Goal: Find specific page/section: Find specific page/section

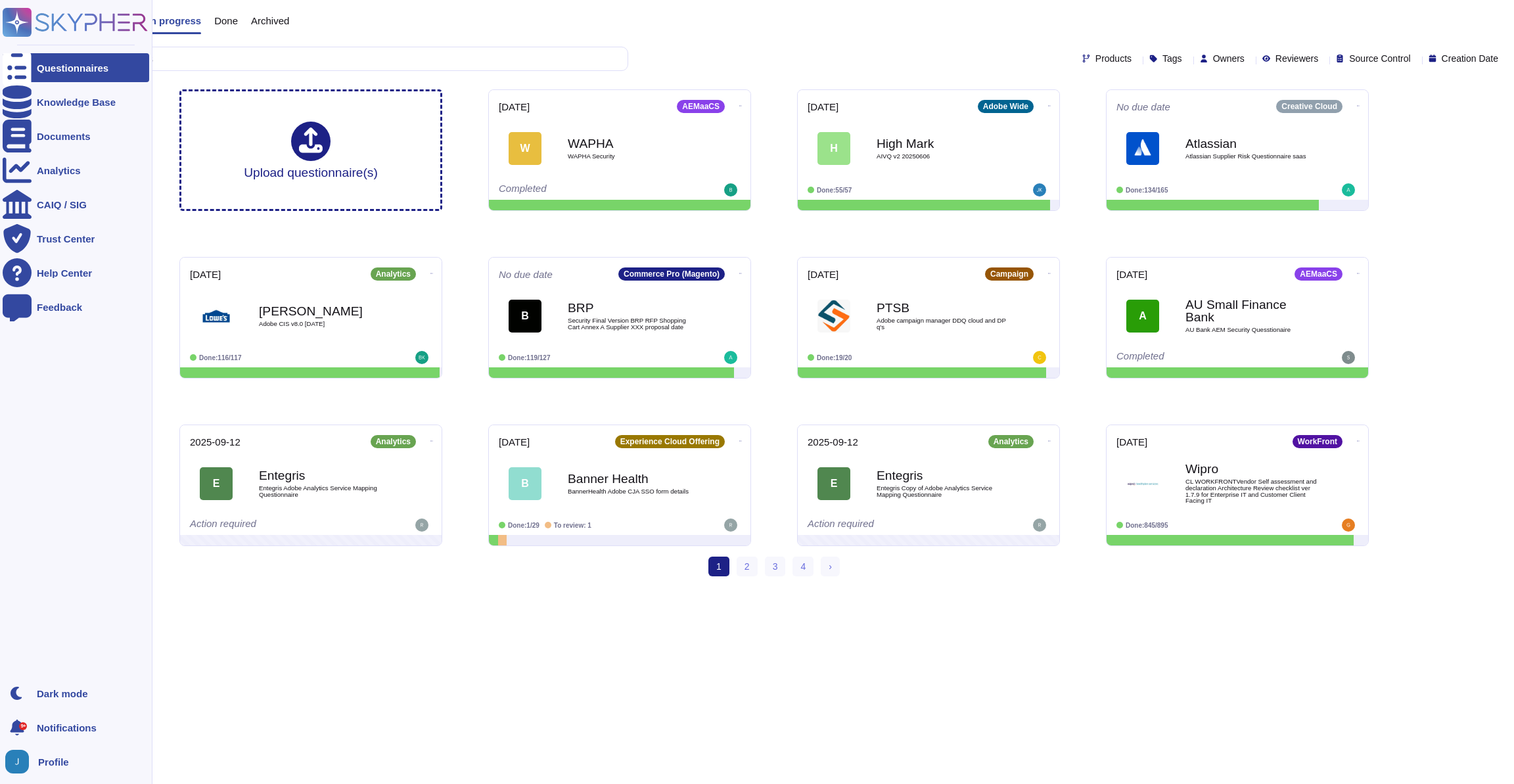
click at [61, 715] on div "9+ Notifications" at bounding box center [76, 727] width 147 height 29
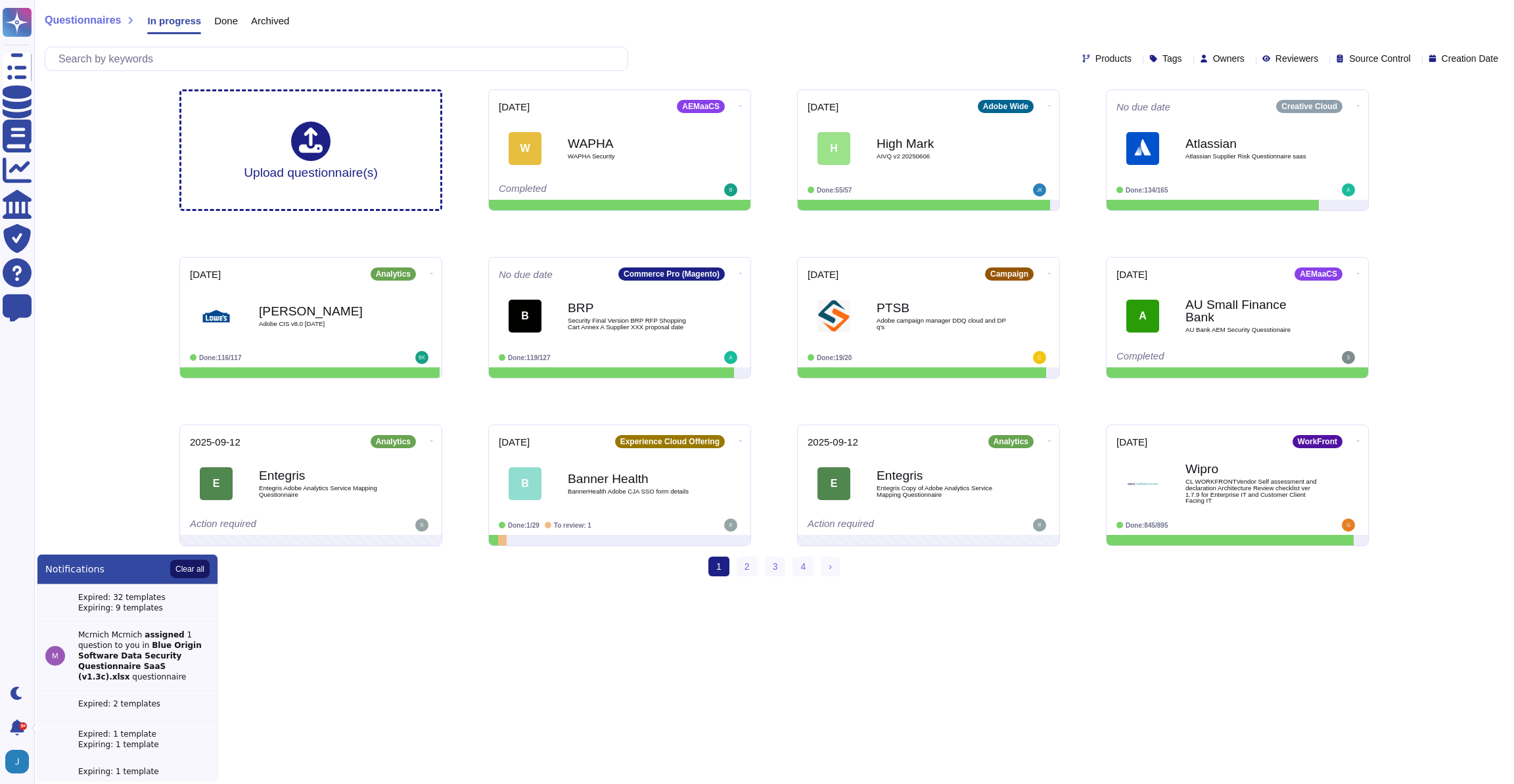
click at [187, 571] on button "Clear all" at bounding box center [190, 569] width 39 height 18
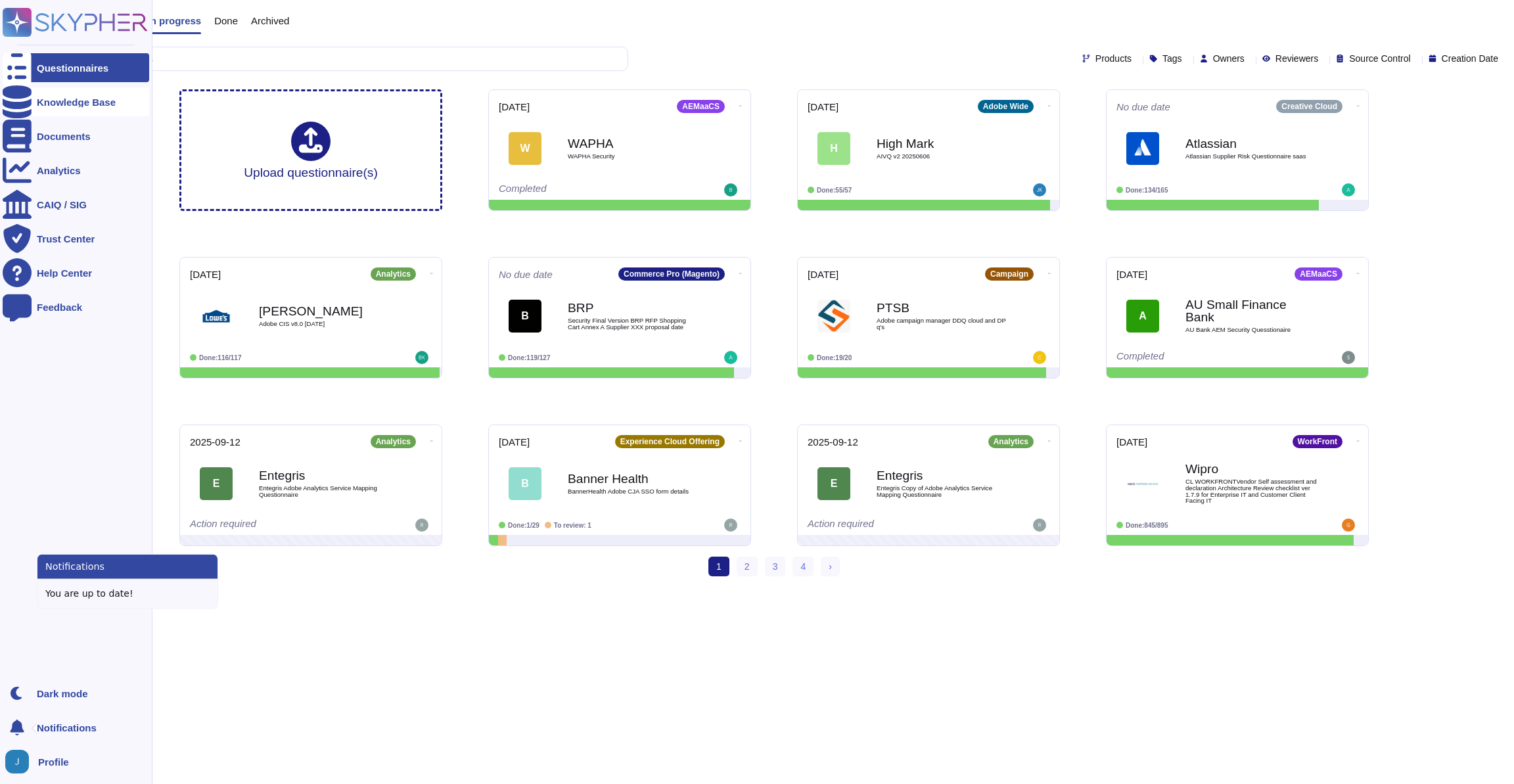
click at [22, 105] on icon at bounding box center [17, 102] width 29 height 33
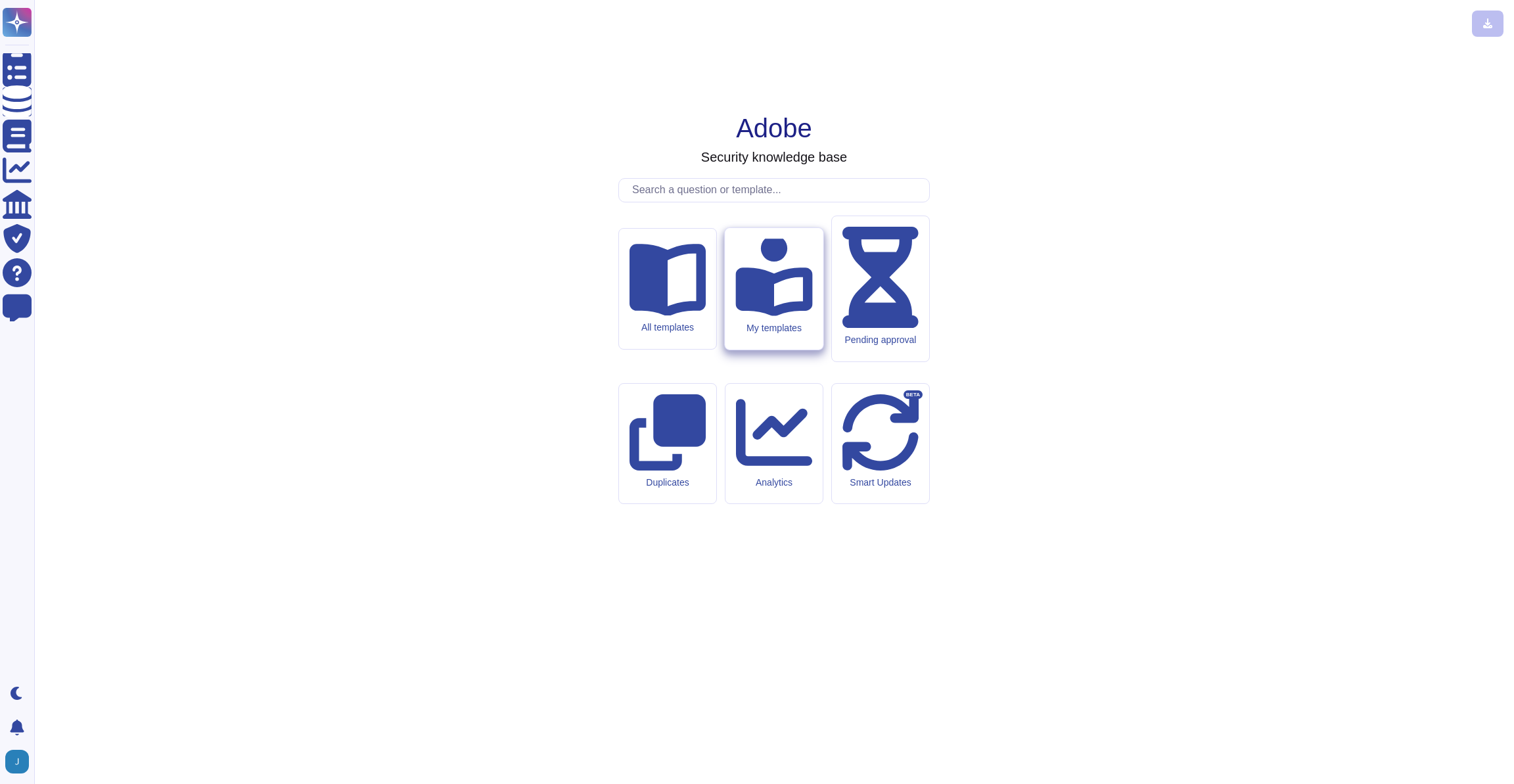
click at [803, 350] on div "My templates" at bounding box center [773, 289] width 98 height 122
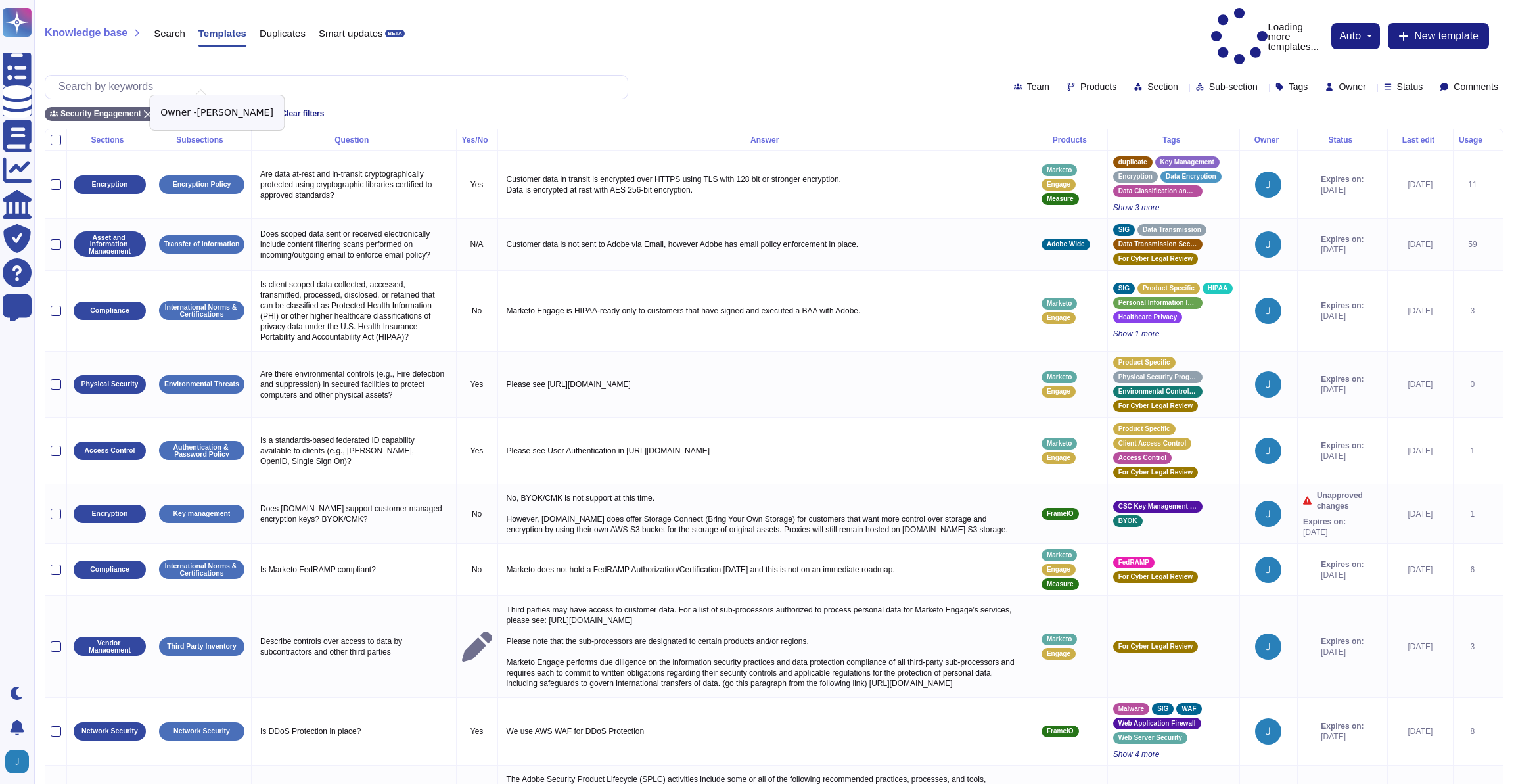
click at [246, 110] on icon at bounding box center [251, 114] width 8 height 8
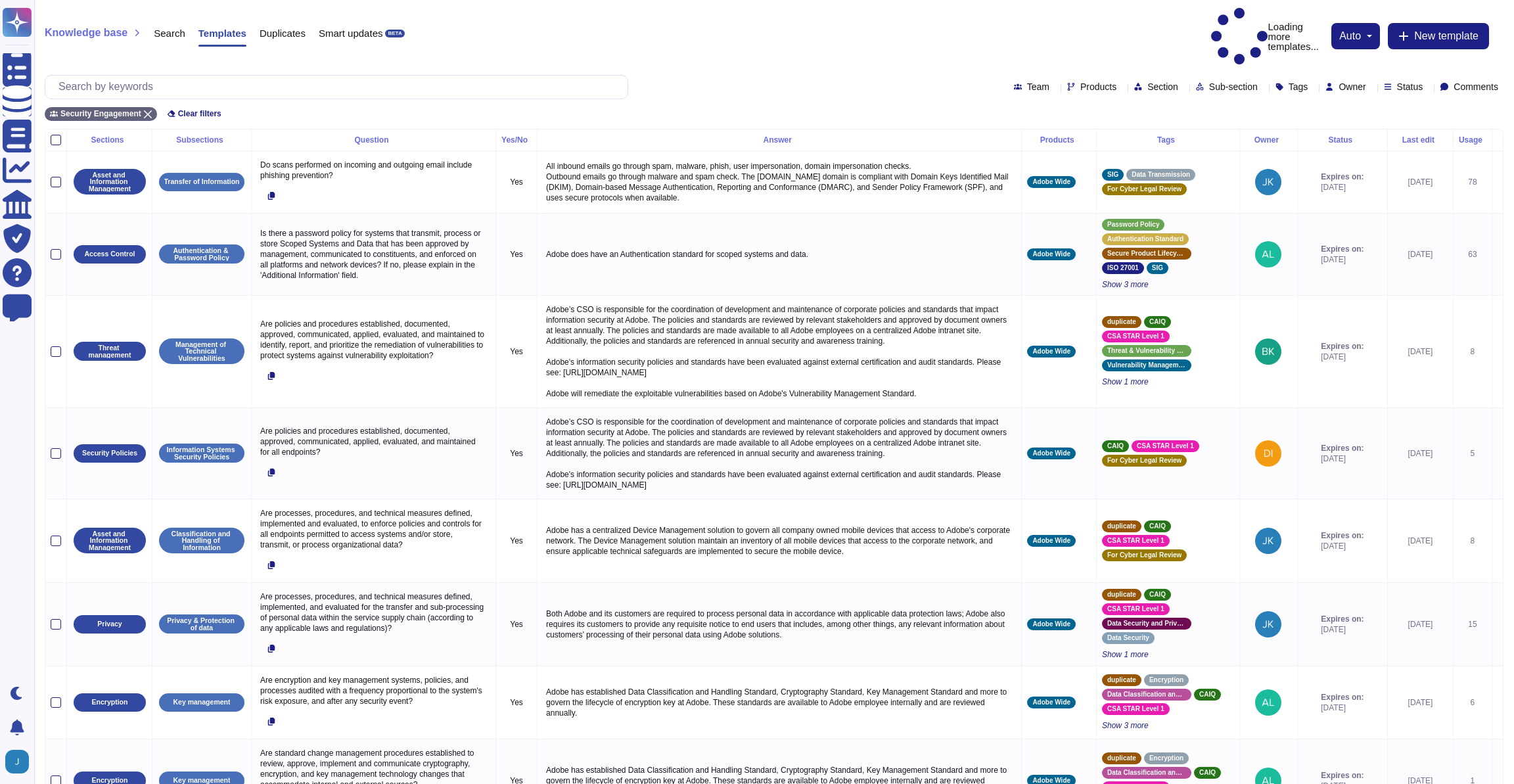
click at [1080, 82] on span "Products" at bounding box center [1099, 87] width 36 height 9
type input "fra"
click at [1049, 113] on div "FrameIO" at bounding box center [1097, 119] width 127 height 12
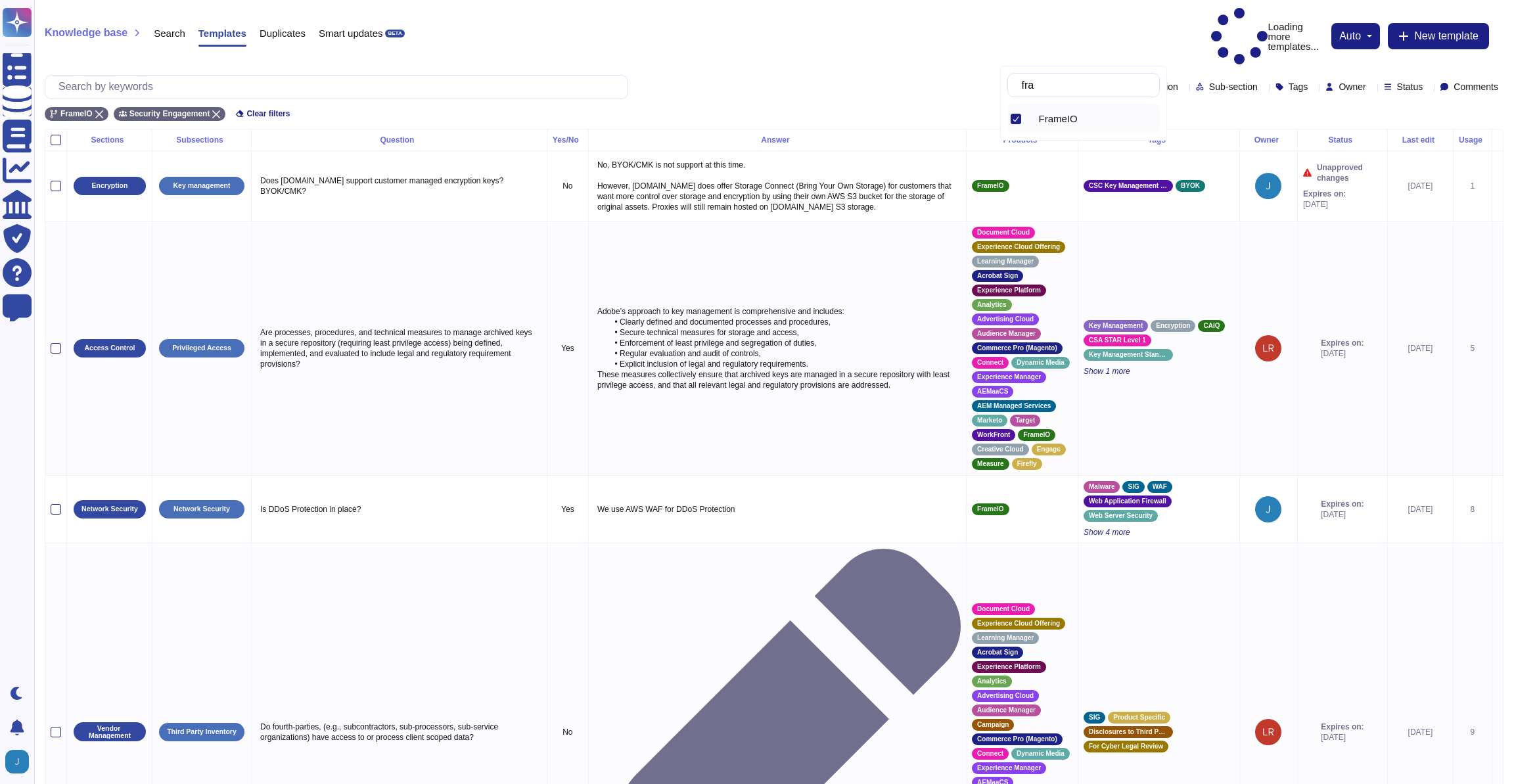
click at [762, 99] on div "FrameIO Security Engagement Clear filters" at bounding box center [774, 110] width 1459 height 22
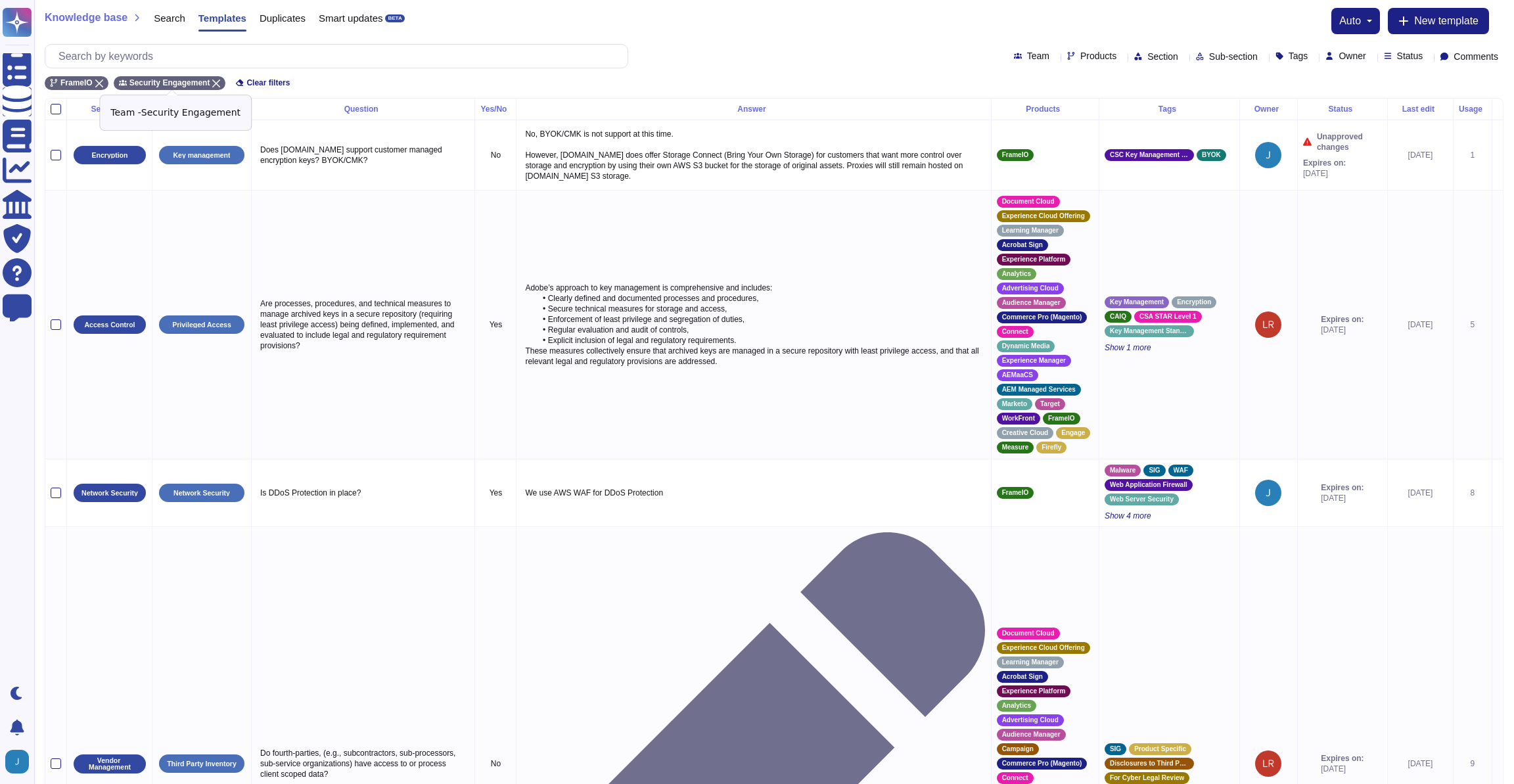
click at [220, 83] on icon at bounding box center [216, 84] width 8 height 8
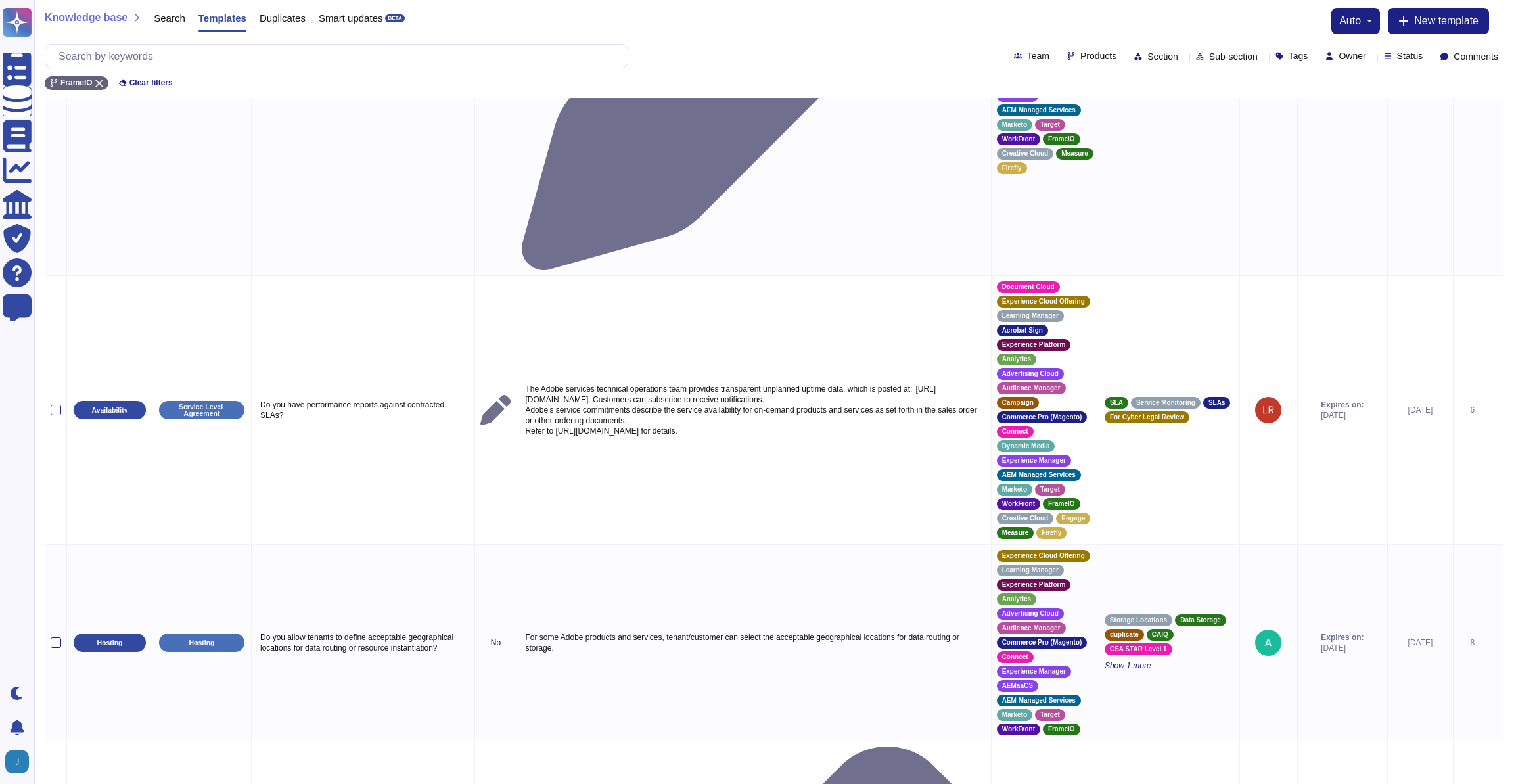
scroll to position [1213, 0]
